Goal: Book appointment/travel/reservation

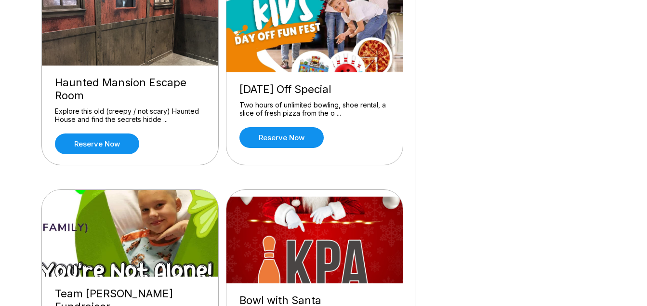
scroll to position [867, 0]
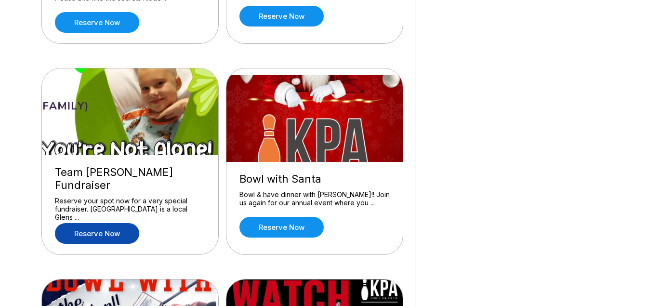
click at [108, 223] on link "Reserve now" at bounding box center [97, 233] width 84 height 21
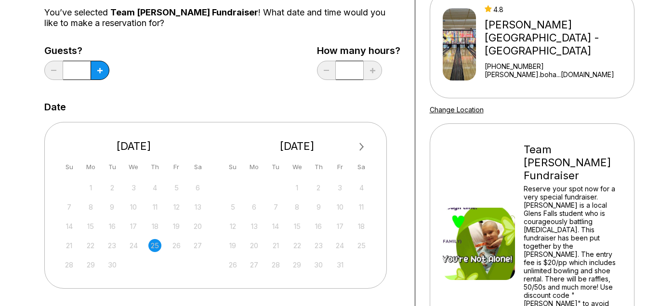
scroll to position [145, 0]
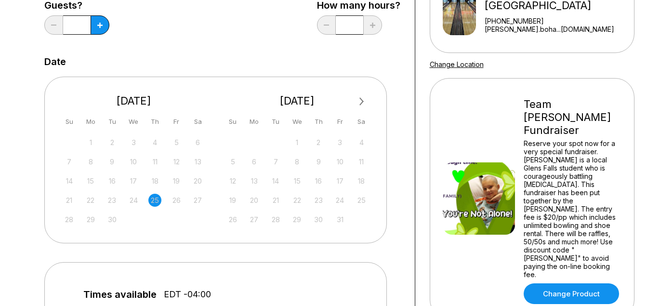
click at [361, 101] on span "Next Month" at bounding box center [361, 101] width 0 height 11
click at [235, 163] on div "2" at bounding box center [232, 161] width 13 height 13
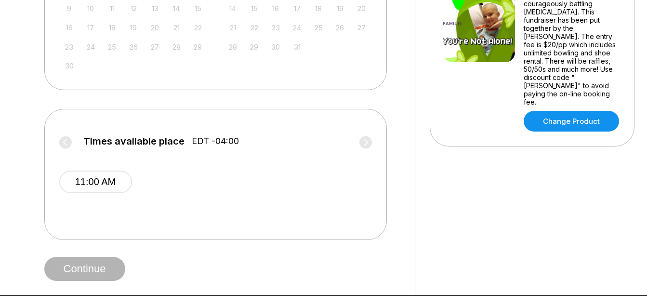
scroll to position [337, 0]
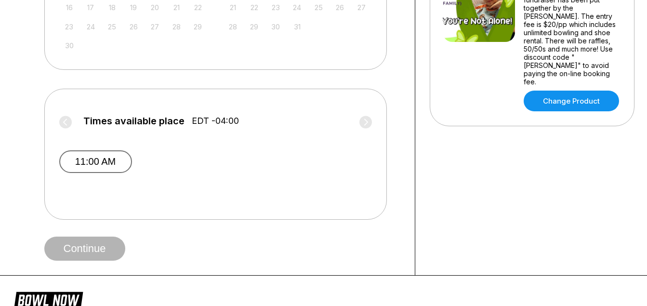
click at [100, 157] on button "11:00 AM" at bounding box center [95, 161] width 73 height 23
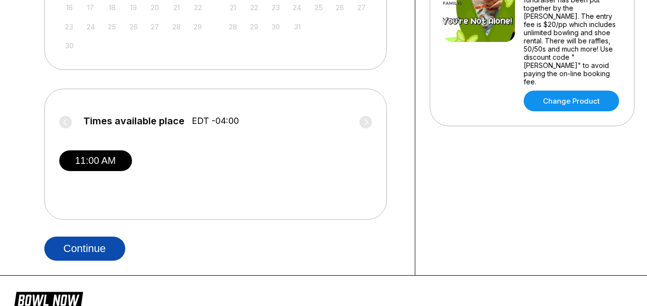
click at [93, 249] on button "Continue" at bounding box center [84, 249] width 81 height 24
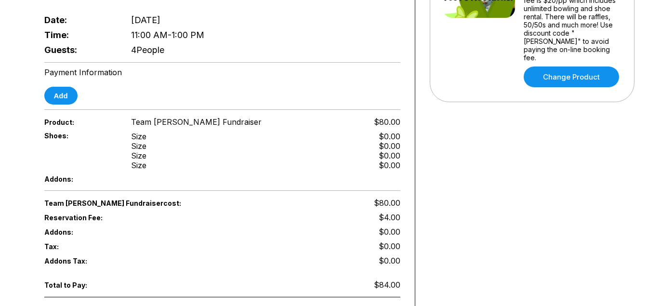
scroll to position [337, 0]
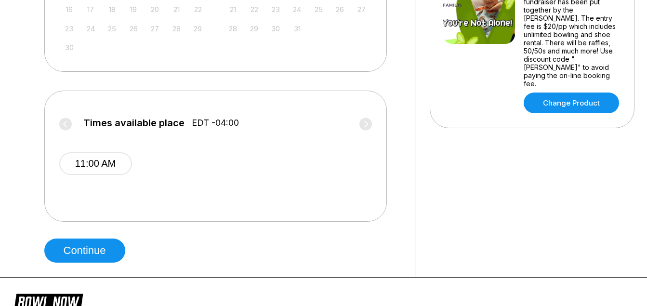
scroll to position [337, 0]
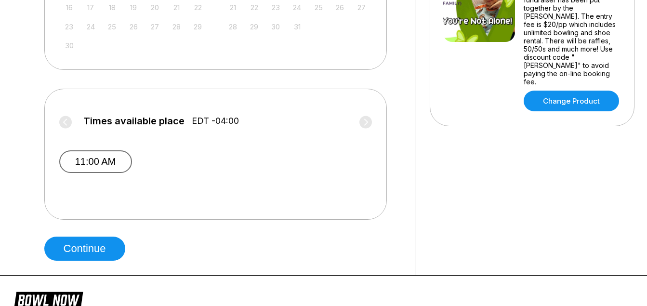
click at [96, 156] on button "11:00 AM" at bounding box center [95, 161] width 73 height 23
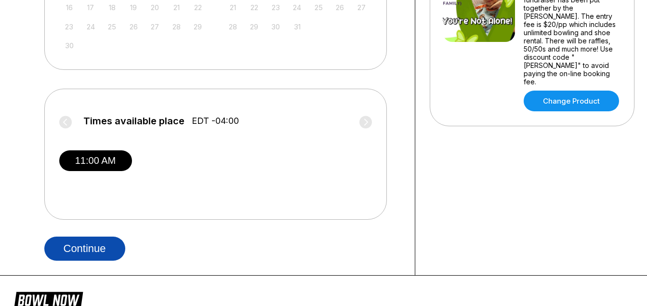
click at [98, 242] on button "Continue" at bounding box center [84, 249] width 81 height 24
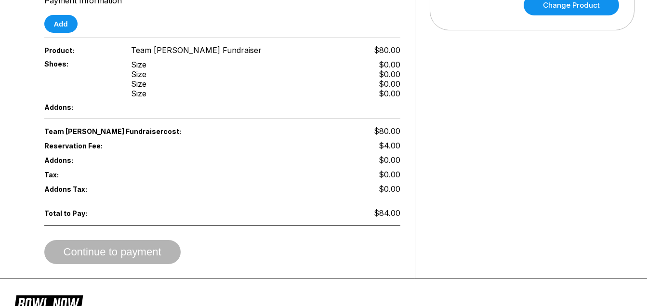
scroll to position [434, 0]
click at [57, 14] on button "Add" at bounding box center [60, 23] width 33 height 18
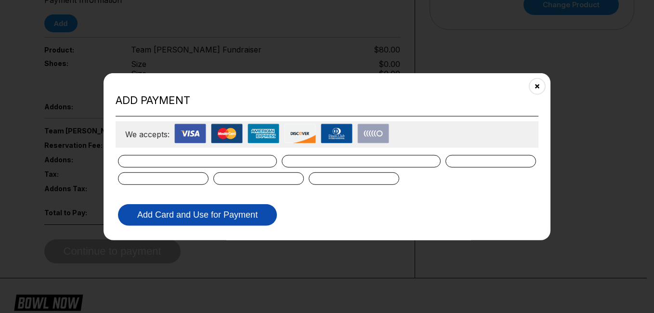
click at [229, 215] on button "Add Card and Use for Payment" at bounding box center [197, 215] width 159 height 22
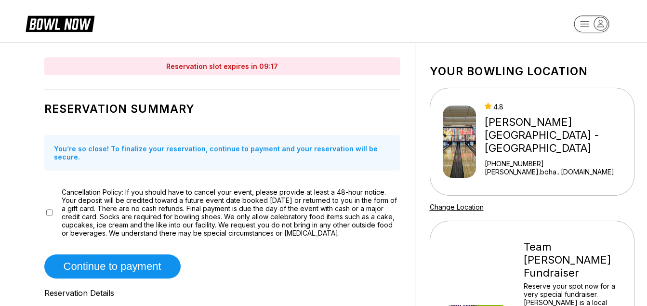
scroll to position [0, 0]
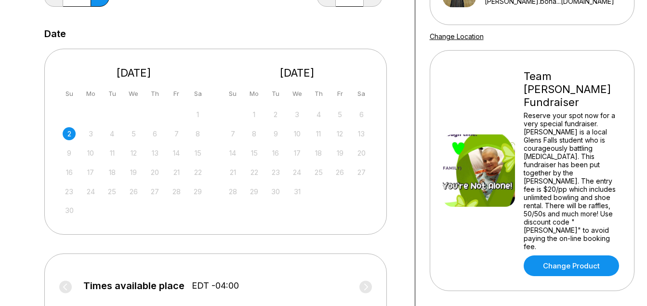
scroll to position [193, 0]
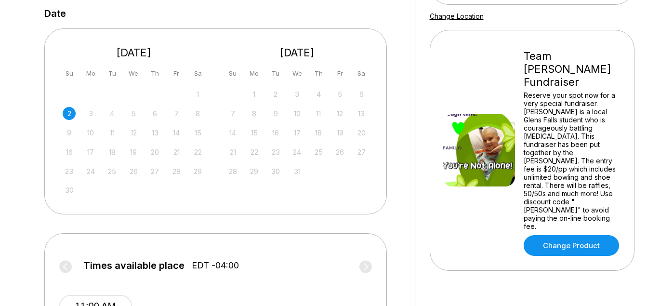
click at [70, 114] on div "2" at bounding box center [69, 113] width 13 height 13
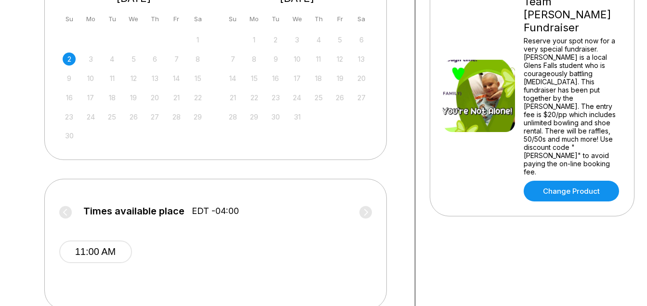
scroll to position [337, 0]
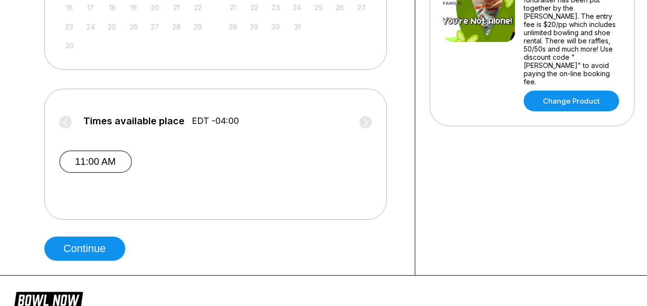
click at [102, 156] on button "11:00 AM" at bounding box center [95, 161] width 73 height 23
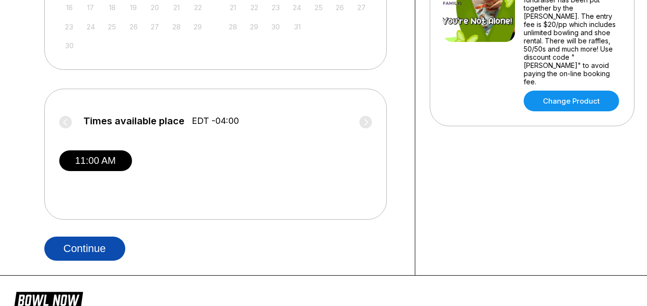
click at [99, 246] on button "Continue" at bounding box center [84, 249] width 81 height 24
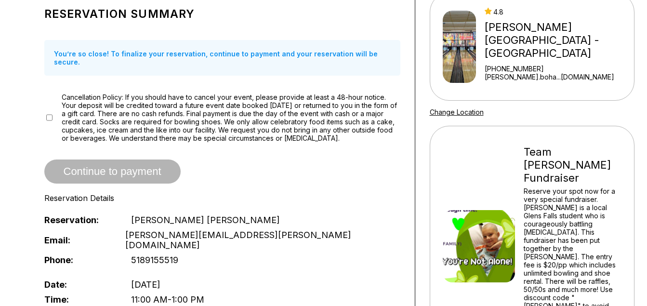
scroll to position [96, 0]
click at [141, 160] on div "Continue to payment" at bounding box center [222, 172] width 356 height 24
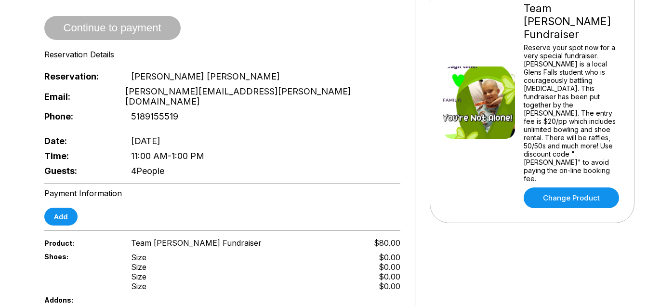
scroll to position [241, 0]
click at [62, 207] on button "Add" at bounding box center [60, 216] width 33 height 18
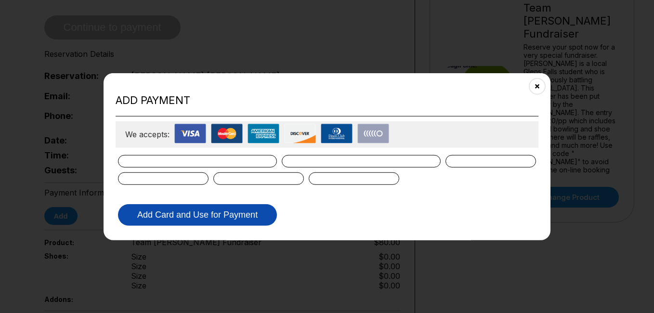
click at [193, 212] on button "Add Card and Use for Payment" at bounding box center [197, 215] width 159 height 22
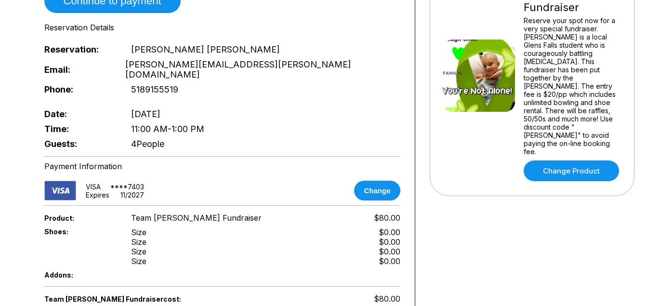
scroll to position [96, 0]
